Goal: Information Seeking & Learning: Find specific fact

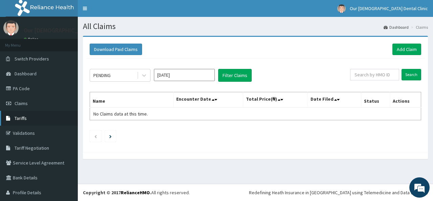
click at [33, 117] on link "Tariffs" at bounding box center [39, 118] width 78 height 15
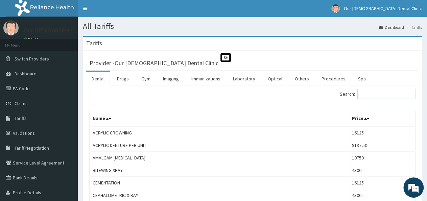
click at [369, 93] on input "Search:" at bounding box center [386, 94] width 58 height 10
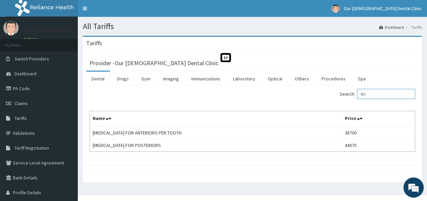
type input "R"
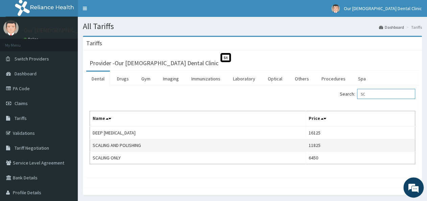
type input "S"
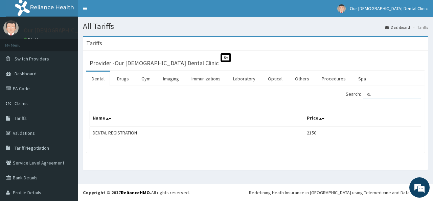
type input "R"
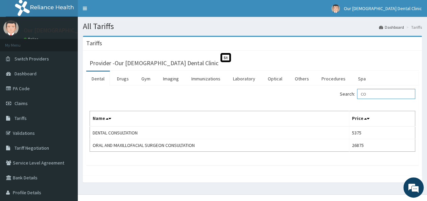
type input "C"
type input "X"
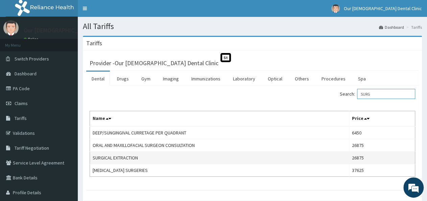
type input "SURG"
click at [181, 156] on td "SURGICAL EXTRACTION" at bounding box center [219, 158] width 259 height 13
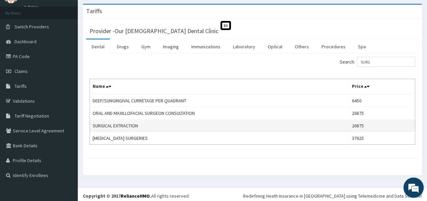
scroll to position [34, 0]
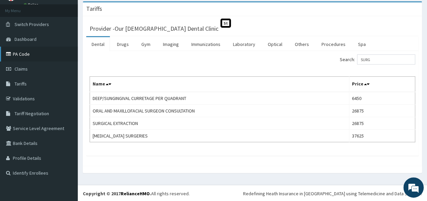
click at [21, 54] on link "PA Code" at bounding box center [39, 54] width 78 height 15
